Goal: Use online tool/utility: Utilize a website feature to perform a specific function

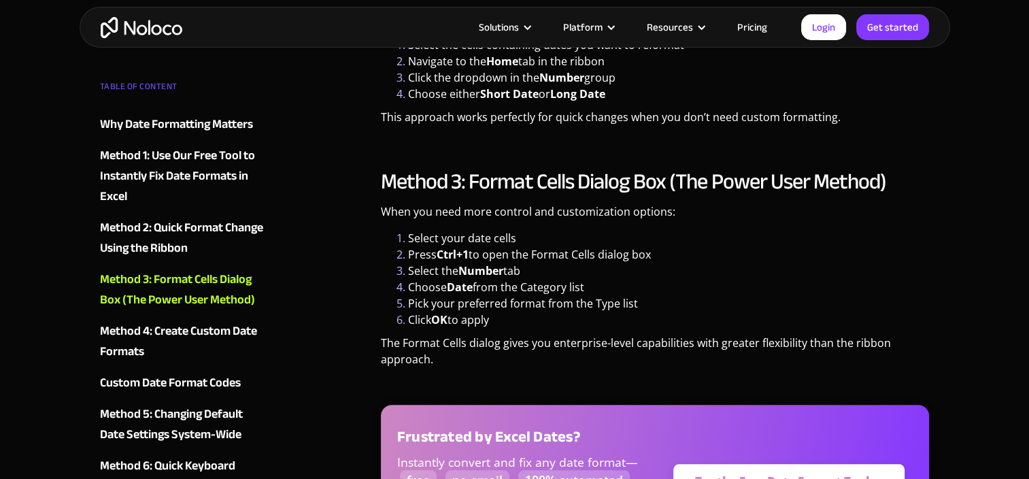
scroll to position [1569, 0]
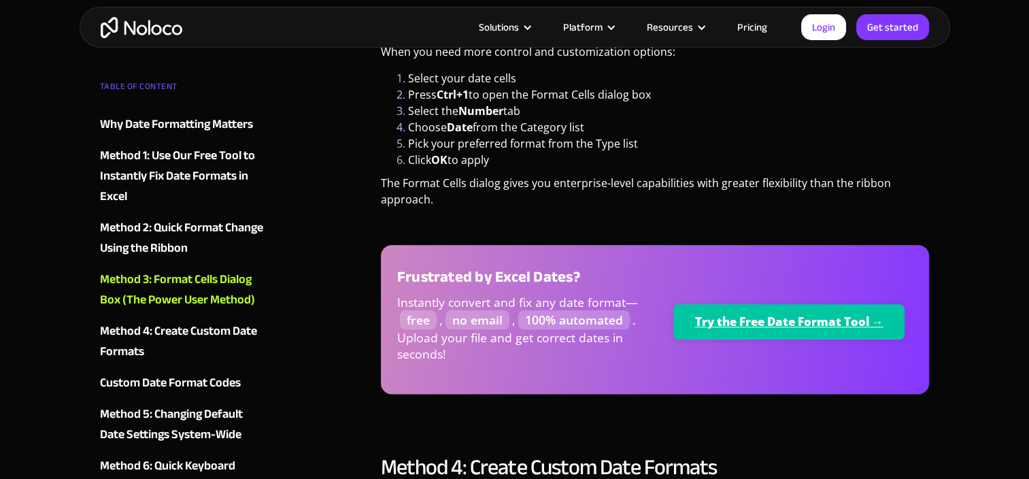
click at [737, 304] on link "Try the Free Date Format Tool →" at bounding box center [789, 321] width 232 height 35
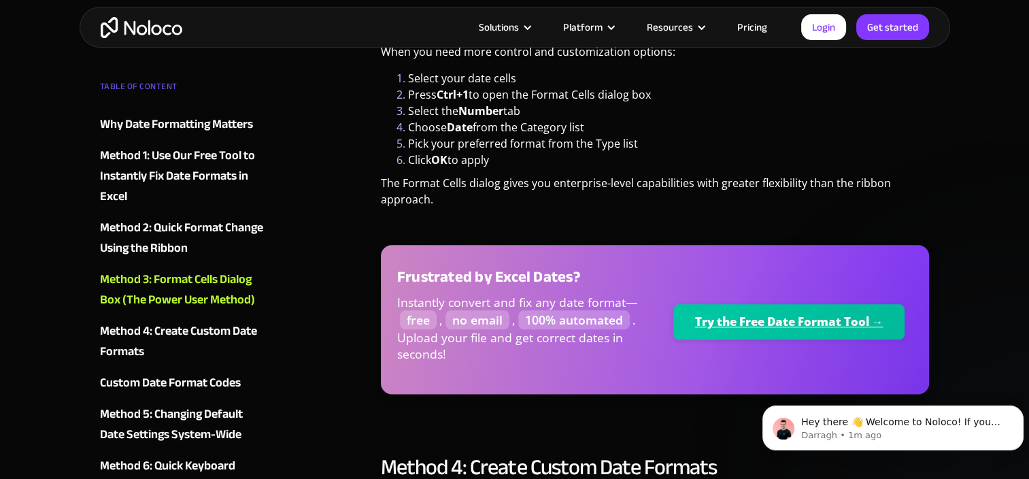
scroll to position [0, 0]
click at [722, 304] on link "Try the Free Date Format Tool →" at bounding box center [789, 321] width 232 height 35
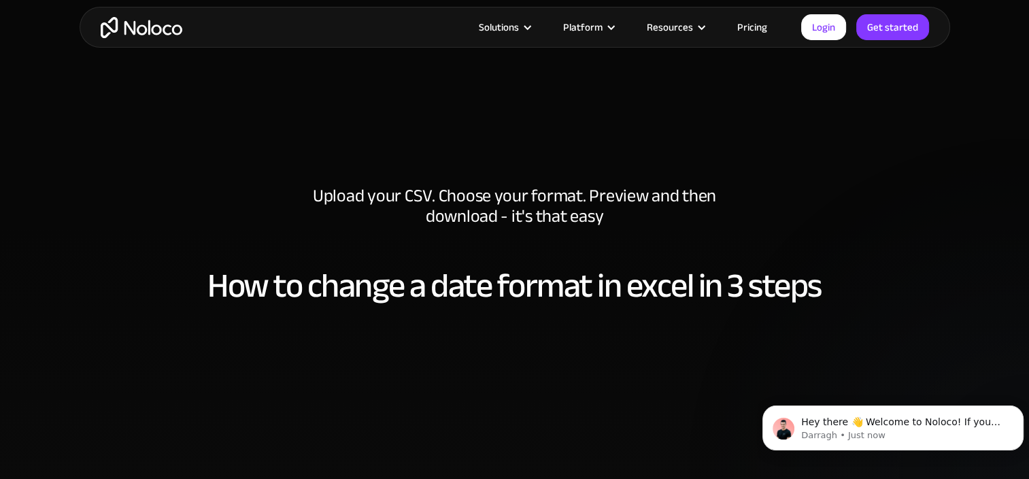
scroll to position [876, 0]
